Goal: Task Accomplishment & Management: Manage account settings

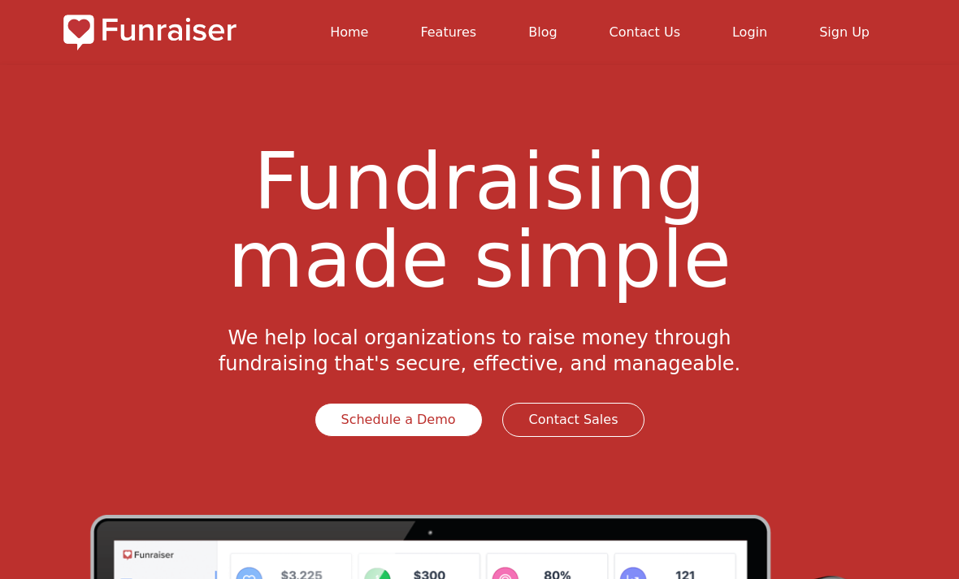
click at [761, 31] on link "Login" at bounding box center [749, 31] width 35 height 15
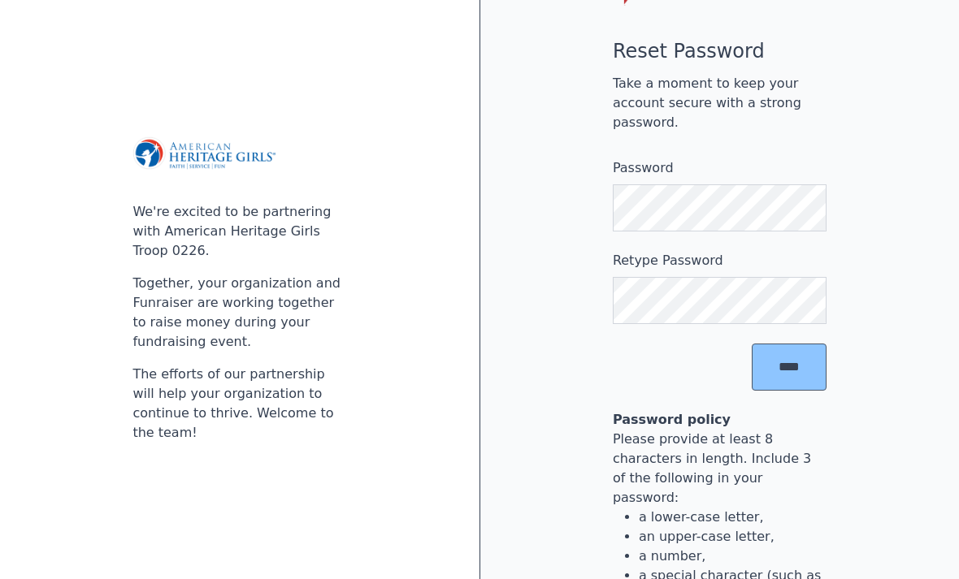
click at [801, 391] on input "****" at bounding box center [789, 367] width 75 height 47
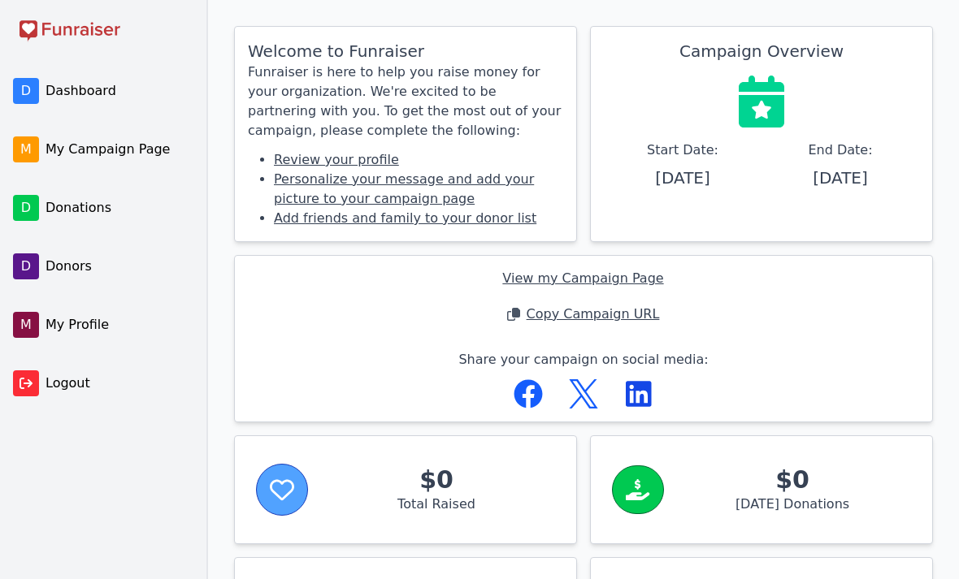
click at [85, 89] on span "Dashboard" at bounding box center [118, 91] width 145 height 20
click at [76, 93] on span "Dashboard" at bounding box center [118, 91] width 145 height 20
click at [87, 150] on span "My Campaign Page" at bounding box center [118, 150] width 145 height 20
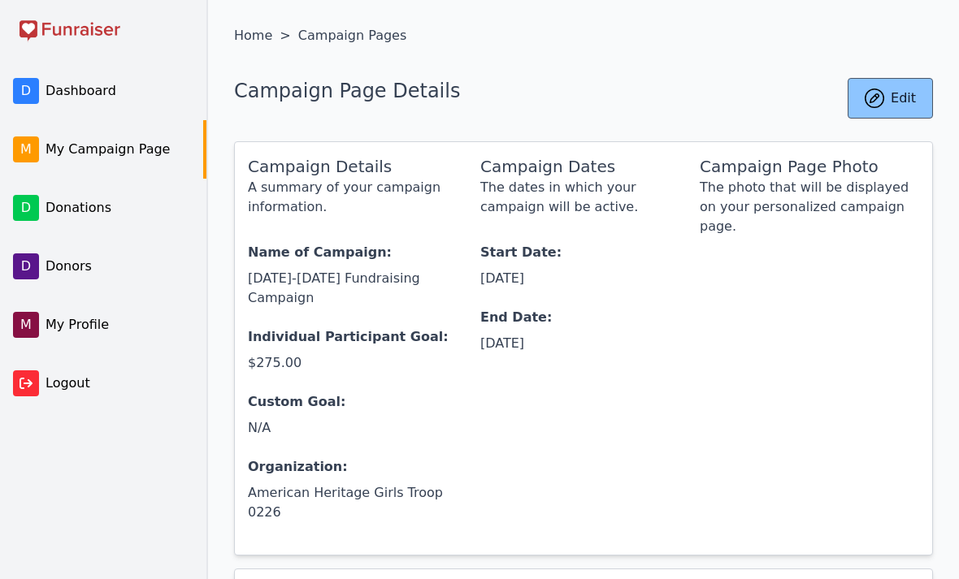
click at [66, 321] on span "My Profile" at bounding box center [118, 325] width 145 height 20
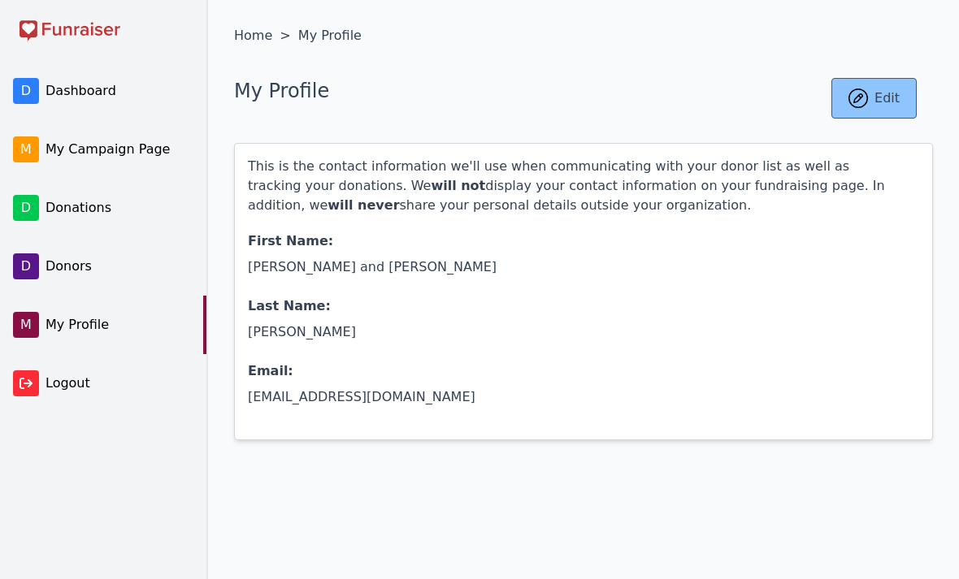
click at [887, 106] on link "Edit" at bounding box center [873, 98] width 85 height 41
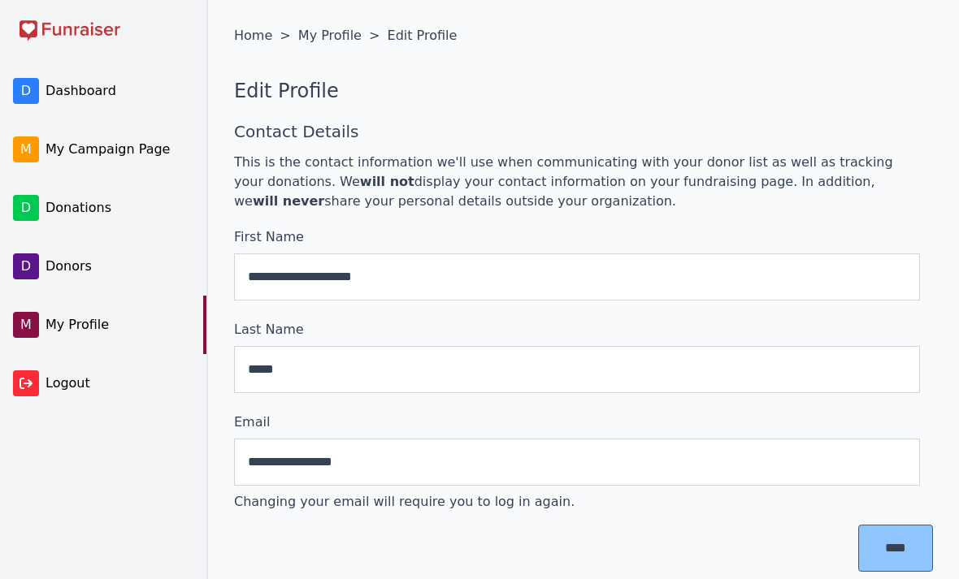
click at [84, 93] on span "Dashboard" at bounding box center [118, 91] width 145 height 20
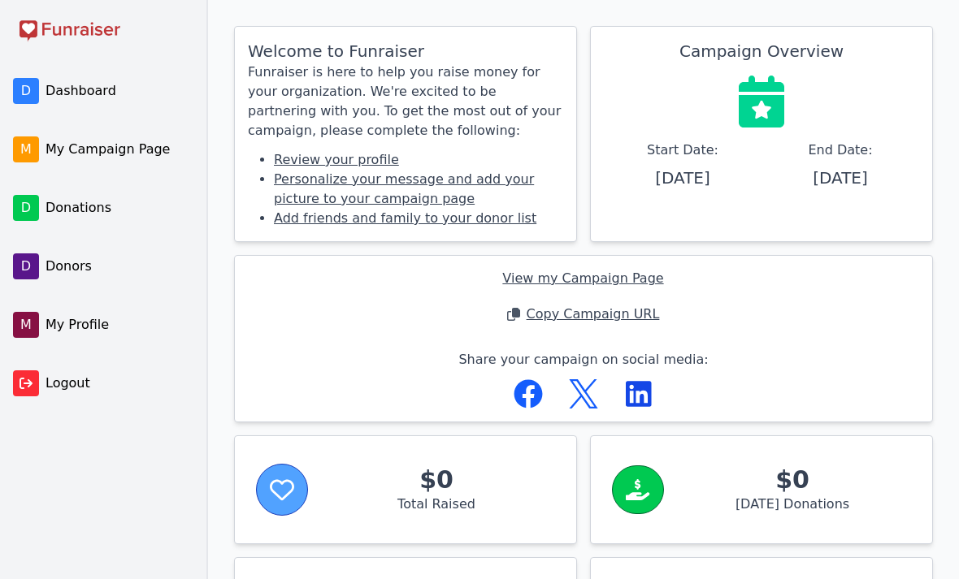
click at [358, 163] on link "Review your profile" at bounding box center [336, 159] width 125 height 15
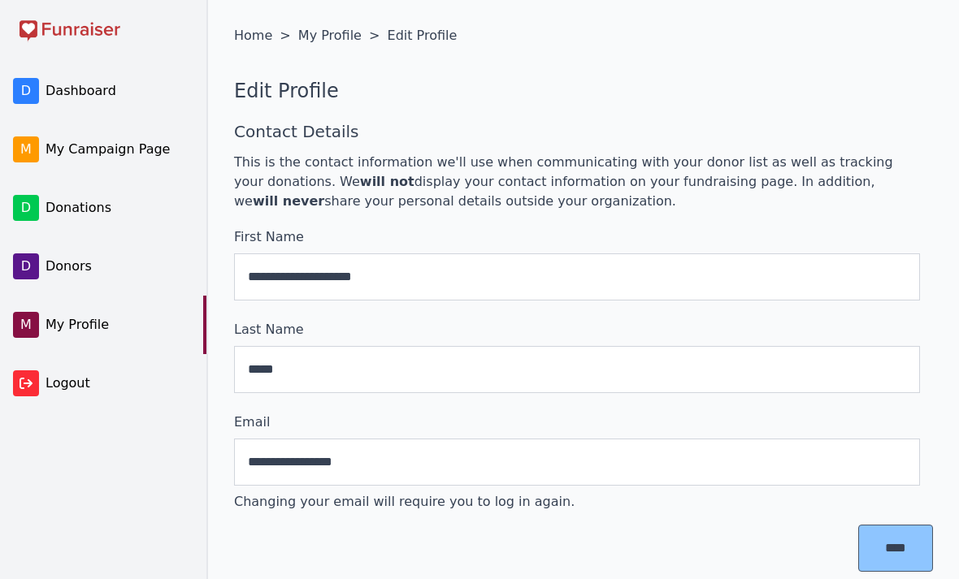
click at [78, 94] on span "Dashboard" at bounding box center [118, 91] width 145 height 20
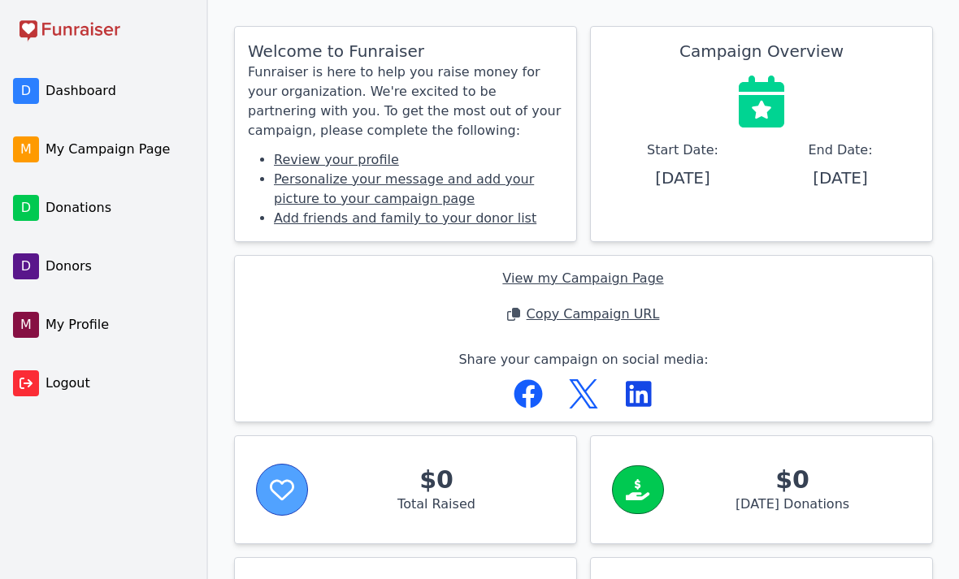
click at [526, 183] on link "Personalize your message and add your picture to your campaign page" at bounding box center [404, 188] width 260 height 35
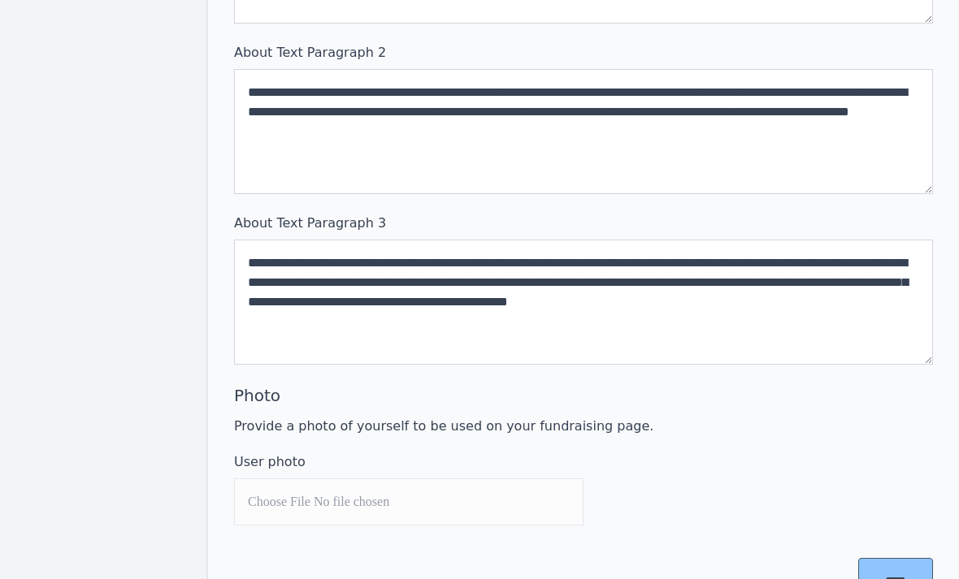
scroll to position [674, 0]
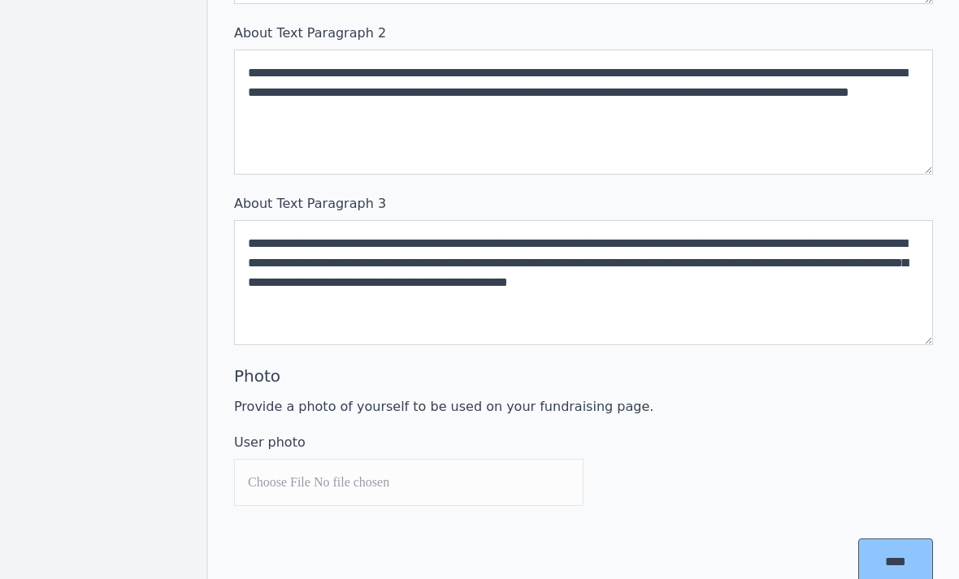
click at [319, 476] on input "User photo" at bounding box center [408, 482] width 349 height 47
type input "**********"
click at [427, 485] on input "User photo" at bounding box center [408, 482] width 349 height 47
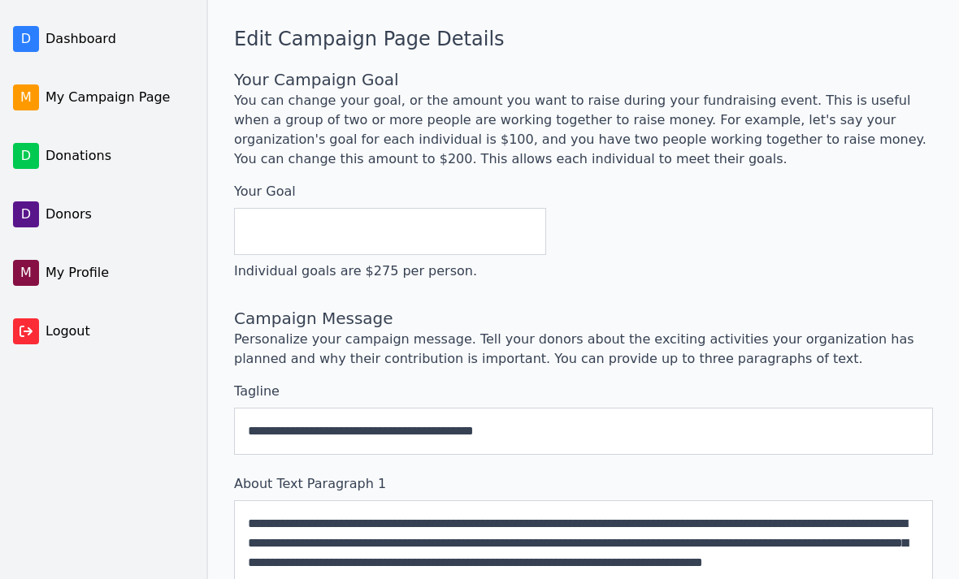
scroll to position [0, 0]
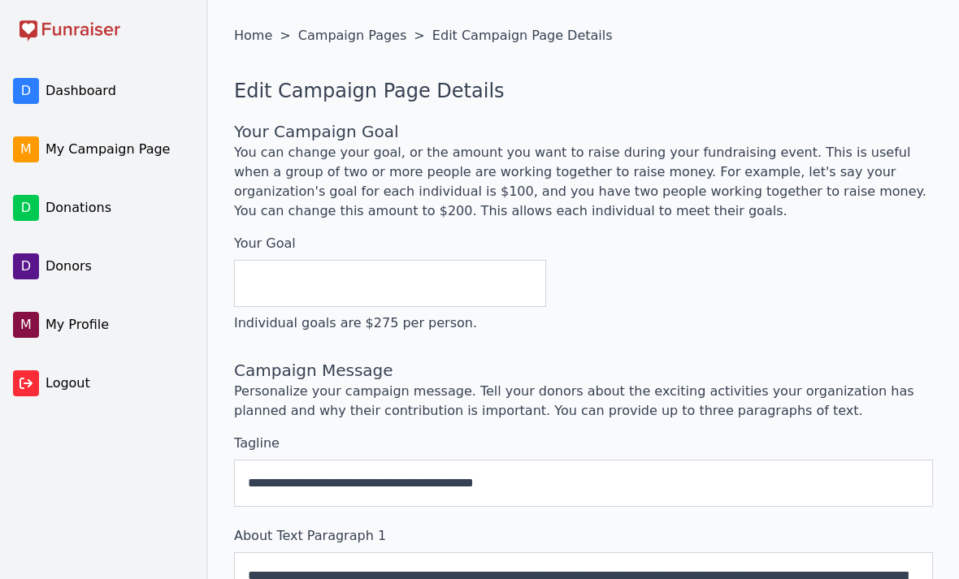
click at [112, 92] on span "Dashboard" at bounding box center [118, 91] width 145 height 20
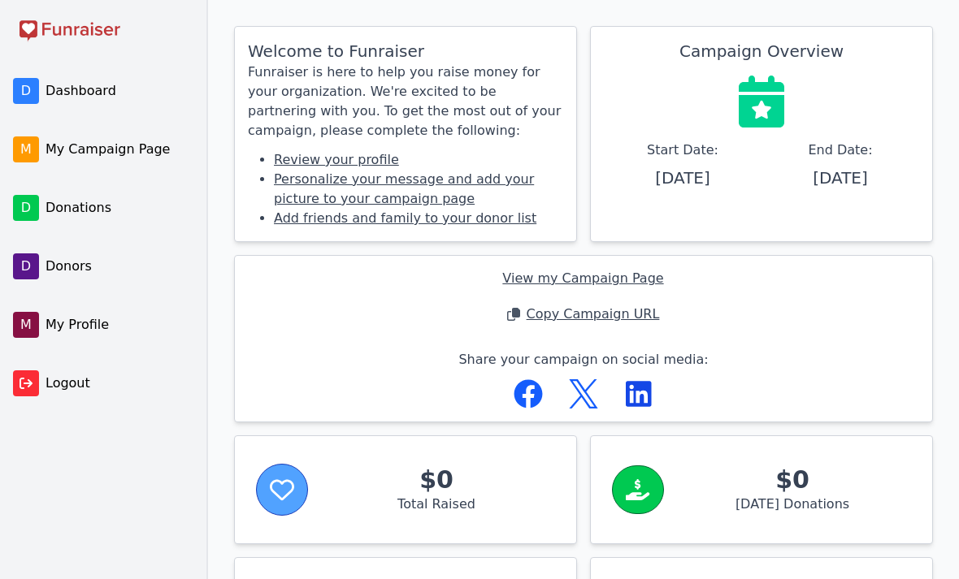
click at [509, 184] on link "Personalize your message and add your picture to your campaign page" at bounding box center [404, 188] width 260 height 35
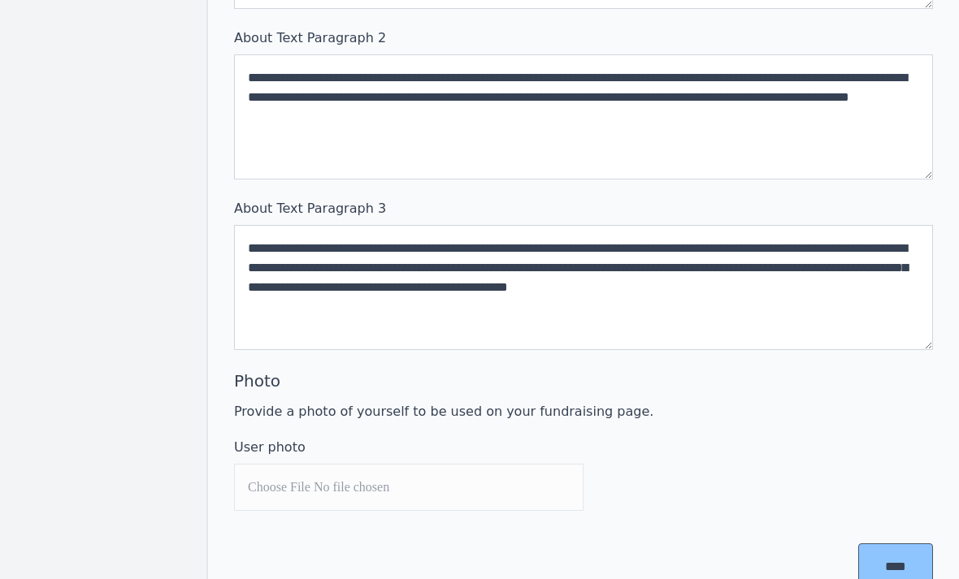
scroll to position [674, 0]
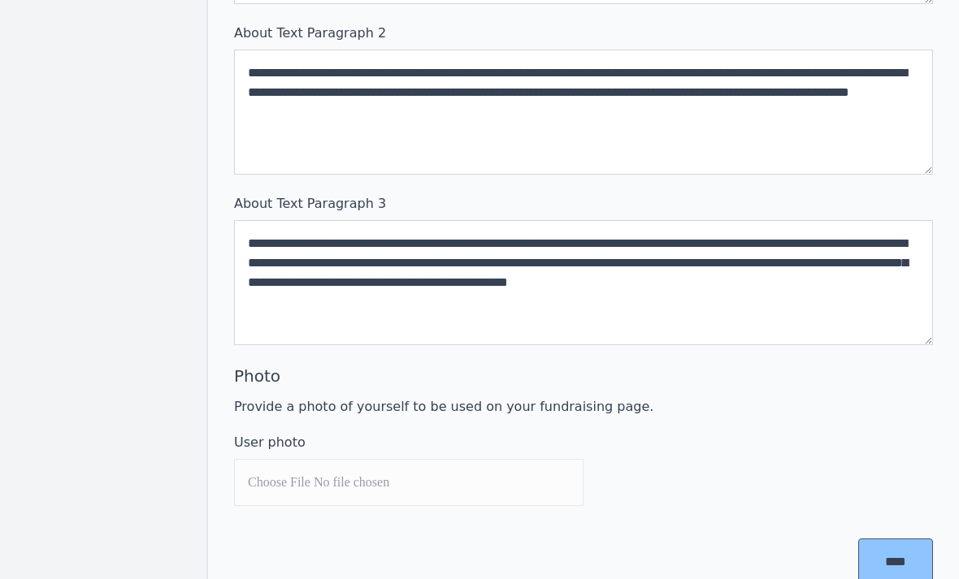
click at [371, 481] on input "User photo" at bounding box center [408, 482] width 349 height 47
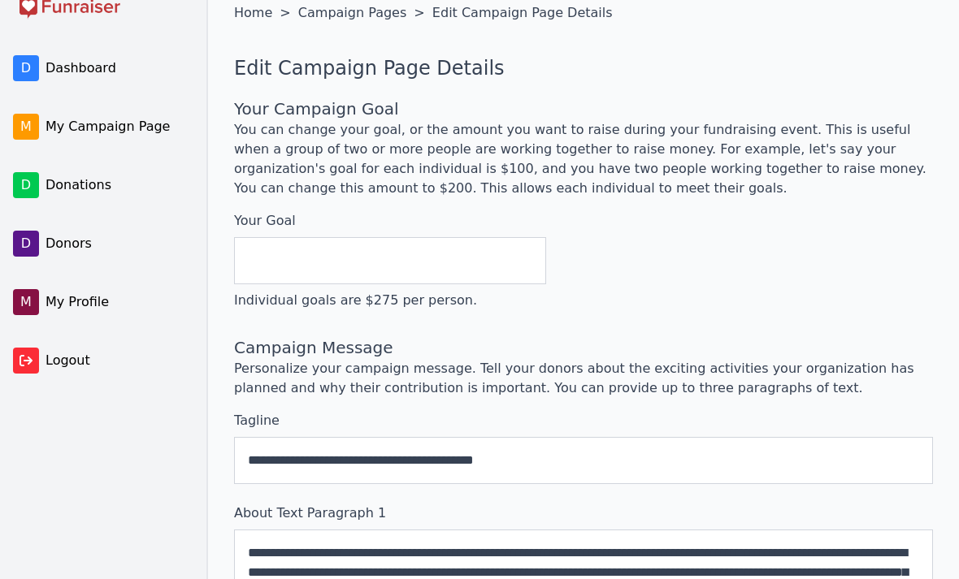
scroll to position [46, 0]
